Goal: Task Accomplishment & Management: Use online tool/utility

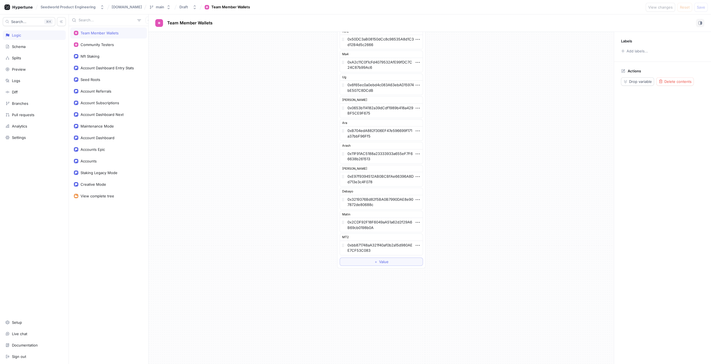
scroll to position [170, 0]
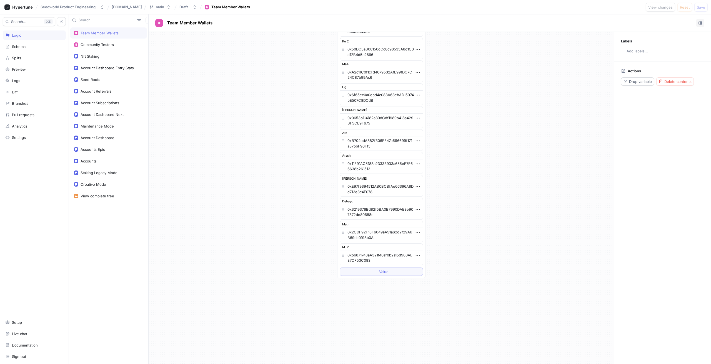
drag, startPoint x: 139, startPoint y: 268, endPoint x: 134, endPoint y: 264, distance: 6.7
click at [139, 268] on div "Team Member Wallets Community Testers Nft Staking Account Dashboard Entry Stats…" at bounding box center [108, 195] width 79 height 338
click at [374, 274] on span "＋" at bounding box center [376, 271] width 4 height 3
click at [361, 273] on textarea at bounding box center [381, 271] width 83 height 9
type textarea "0x2bC34a98F3baB95347D69372440011Adc2329c06"
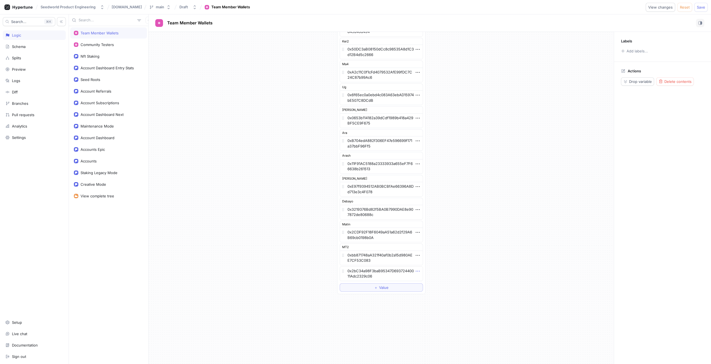
click at [417, 272] on icon "button" at bounding box center [417, 271] width 6 height 6
click at [430, 291] on p "Add note" at bounding box center [429, 291] width 16 height 6
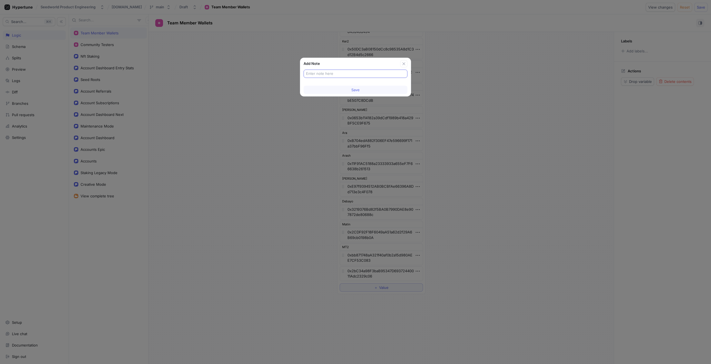
click at [349, 74] on input "text" at bounding box center [355, 74] width 99 height 6
type input "Zarwan"
click at [358, 90] on span "Save" at bounding box center [355, 89] width 8 height 3
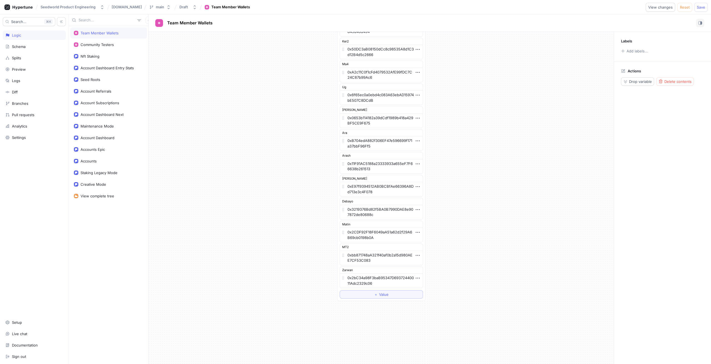
click at [523, 184] on div "List MT 0x13d01081Ab66A062A7203e111131Db468B8dCd75 Ma1 0x213aCfaDd4455158fBC958…" at bounding box center [381, 84] width 465 height 444
click at [700, 9] on span "Save" at bounding box center [700, 7] width 8 height 3
